Goal: Task Accomplishment & Management: Manage account settings

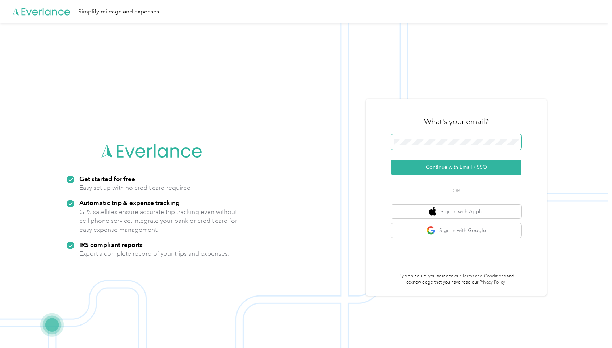
click at [465, 145] on span at bounding box center [456, 141] width 130 height 15
click at [470, 161] on button "Continue with Email / SSO" at bounding box center [456, 167] width 130 height 15
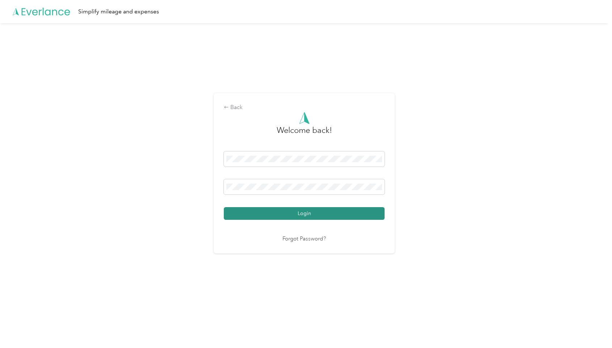
click at [282, 212] on button "Login" at bounding box center [304, 213] width 161 height 13
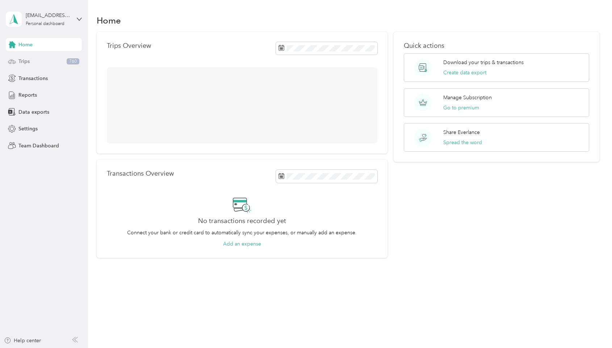
click at [43, 61] on div "Trips 760" at bounding box center [44, 61] width 76 height 13
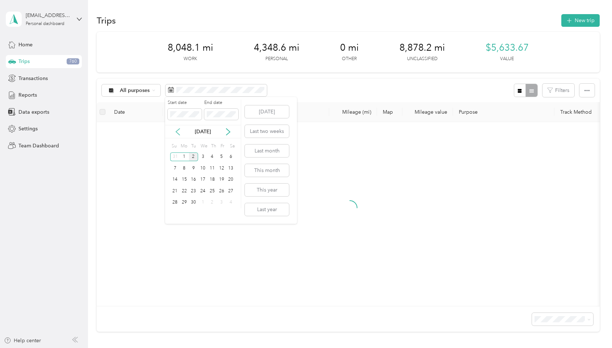
click at [177, 132] on icon at bounding box center [177, 131] width 7 height 7
click at [185, 205] on div "25" at bounding box center [184, 202] width 9 height 9
click at [222, 205] on div "29" at bounding box center [221, 202] width 9 height 9
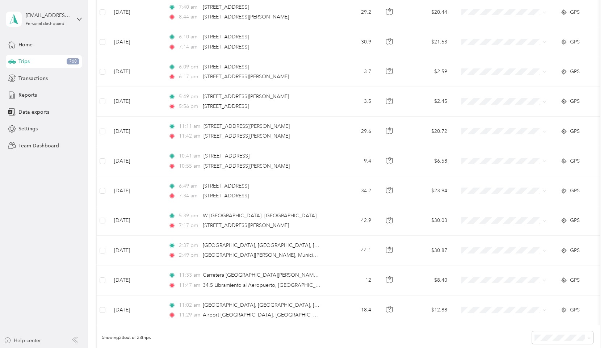
scroll to position [585, 0]
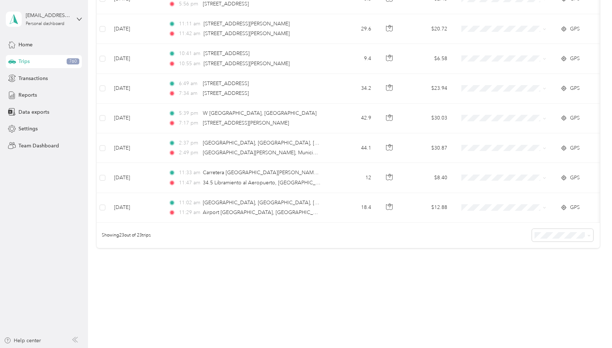
click at [533, 239] on div "Showing 23 out of 23 trips" at bounding box center [348, 235] width 503 height 25
click at [547, 239] on span at bounding box center [563, 235] width 62 height 13
click at [560, 265] on ol "25 per load 50 per load 100 per load" at bounding box center [567, 261] width 62 height 38
click at [562, 259] on span "50 per load" at bounding box center [554, 261] width 27 height 6
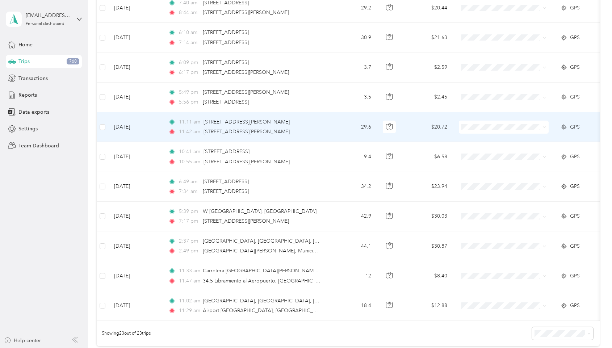
scroll to position [486, 0]
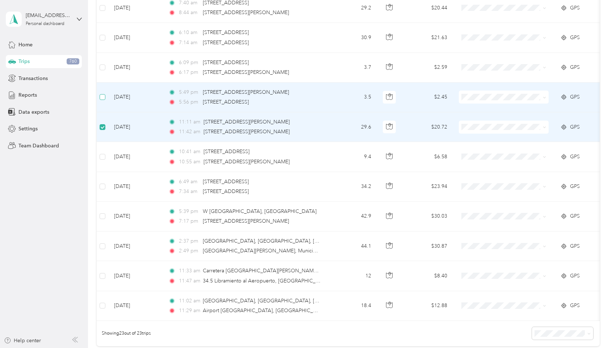
click at [103, 93] on label at bounding box center [103, 97] width 6 height 8
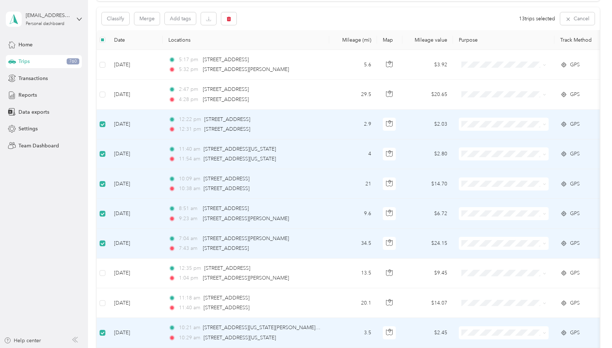
scroll to position [56, 0]
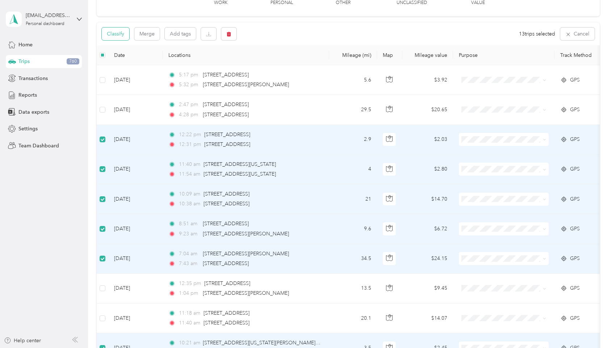
click at [118, 34] on button "Classify" at bounding box center [116, 34] width 28 height 13
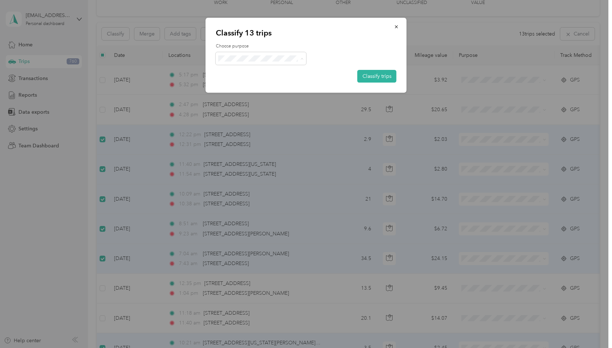
click at [254, 96] on span "[PERSON_NAME]" at bounding box center [267, 97] width 67 height 8
click at [384, 83] on div "Classify 13 trips Choose purpose Classify trips" at bounding box center [306, 55] width 201 height 75
click at [384, 79] on button "Classify trips" at bounding box center [377, 76] width 39 height 13
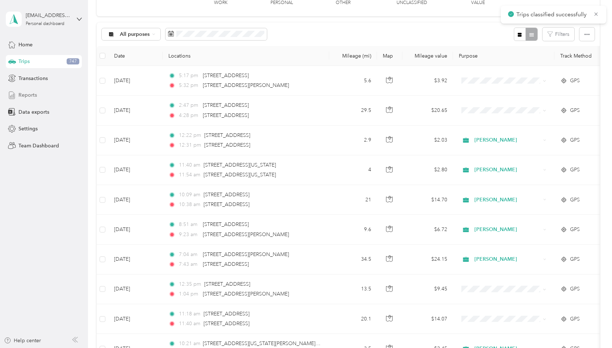
click at [21, 97] on span "Reports" at bounding box center [27, 95] width 18 height 8
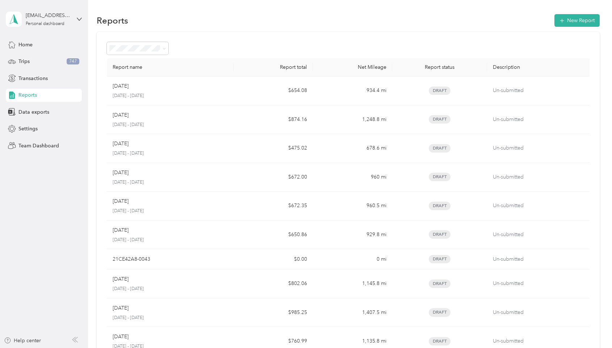
click at [48, 104] on div "Home Trips 747 Transactions Reports Data exports Settings Team Dashboard" at bounding box center [44, 95] width 76 height 114
click at [41, 114] on span "Data exports" at bounding box center [33, 112] width 31 height 8
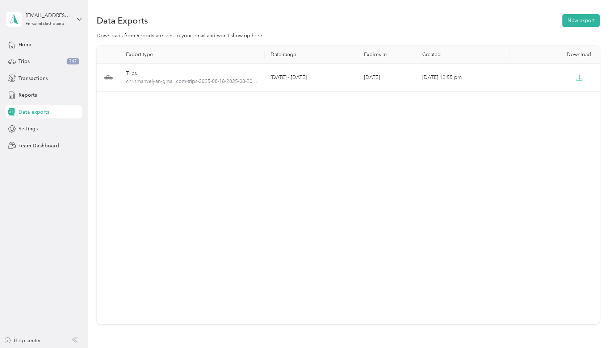
click at [585, 31] on section "Data Exports New export Downloads from Reports are sent to your email and won’t…" at bounding box center [348, 181] width 503 height 337
click at [583, 17] on button "New export" at bounding box center [581, 20] width 37 height 13
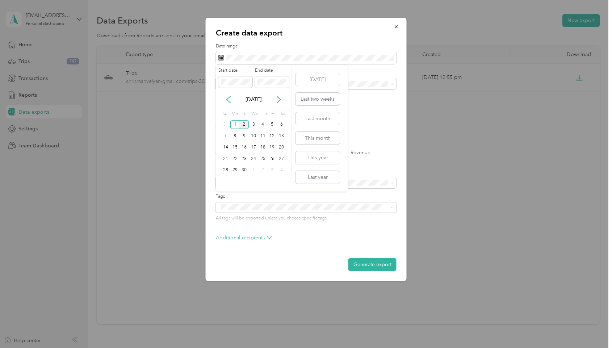
click at [230, 104] on div "[DATE]" at bounding box center [254, 99] width 76 height 13
click at [228, 100] on icon at bounding box center [228, 99] width 7 height 7
click at [235, 172] on div "25" at bounding box center [234, 170] width 9 height 9
click at [275, 172] on div "29" at bounding box center [272, 170] width 9 height 9
click at [274, 124] on label "PDF" at bounding box center [276, 126] width 17 height 5
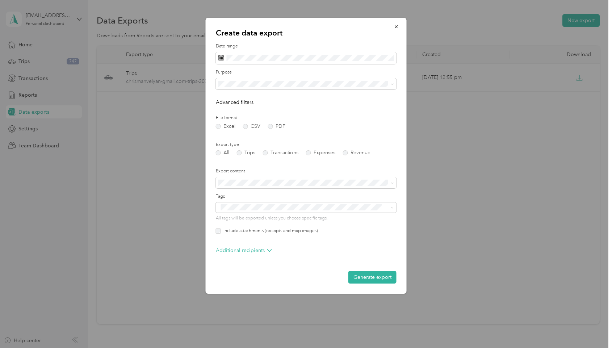
click at [266, 91] on form "Date range Purpose Advanced filters File format Excel CSV PDF Export type All T…" at bounding box center [306, 163] width 181 height 241
click at [266, 87] on span at bounding box center [306, 84] width 181 height 12
click at [258, 134] on div "[PERSON_NAME]" at bounding box center [306, 135] width 171 height 8
click at [249, 154] on label "Trips" at bounding box center [246, 152] width 18 height 5
click at [336, 113] on form "Date range Purpose Advanced filters File format Excel CSV PDF Export type All T…" at bounding box center [306, 163] width 181 height 241
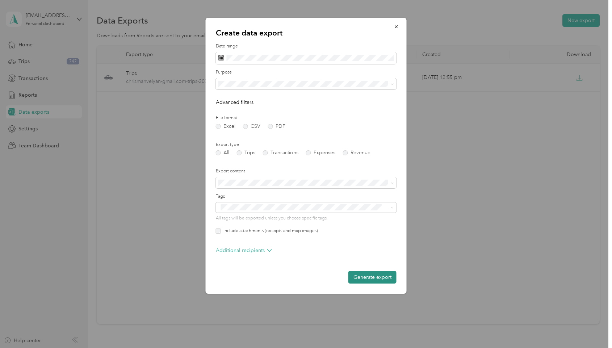
click at [373, 275] on button "Generate export" at bounding box center [373, 277] width 48 height 13
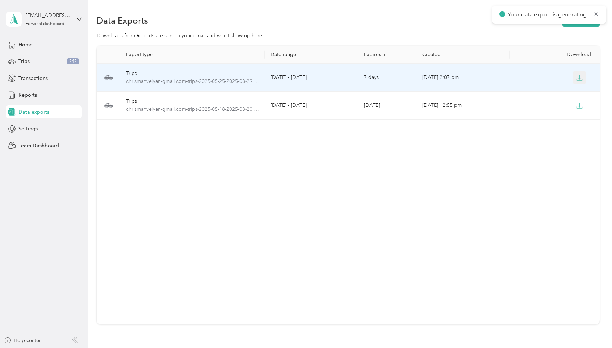
click at [582, 76] on icon "button" at bounding box center [580, 78] width 7 height 7
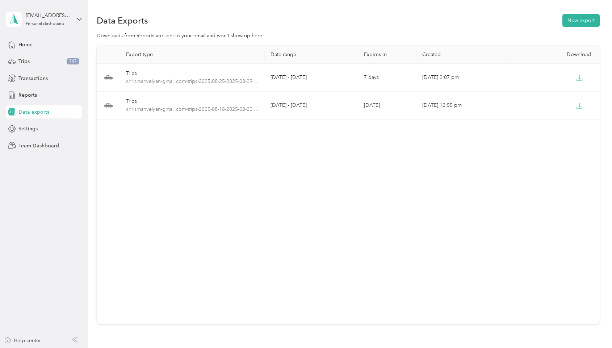
click at [415, 197] on div "Export type Date range Expires in Created Download Trips chrismanvelyan-gmail.c…" at bounding box center [348, 185] width 503 height 279
